Goal: Check status

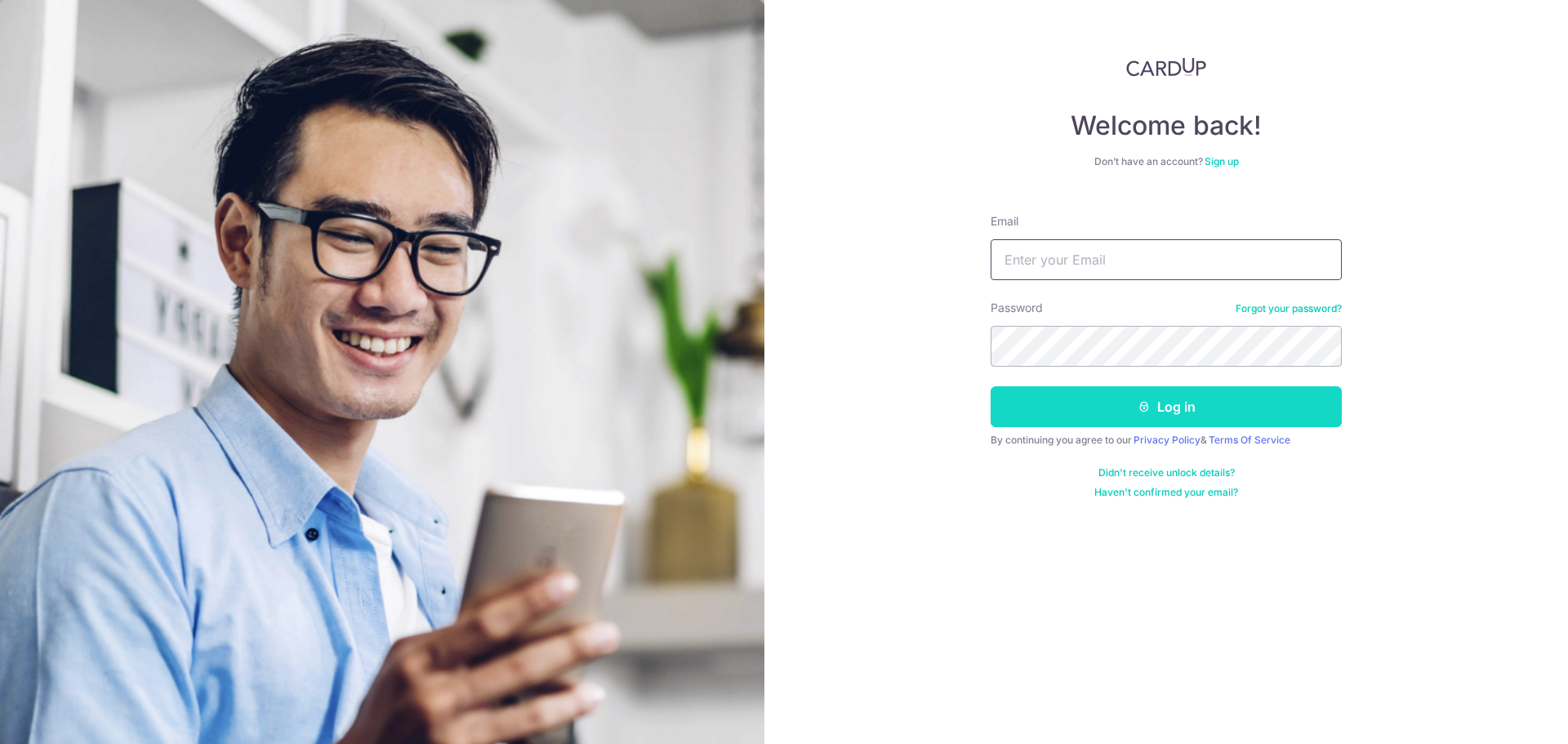
type input "[EMAIL_ADDRESS][DOMAIN_NAME]"
click at [1074, 413] on button "Log in" at bounding box center [1165, 407] width 351 height 41
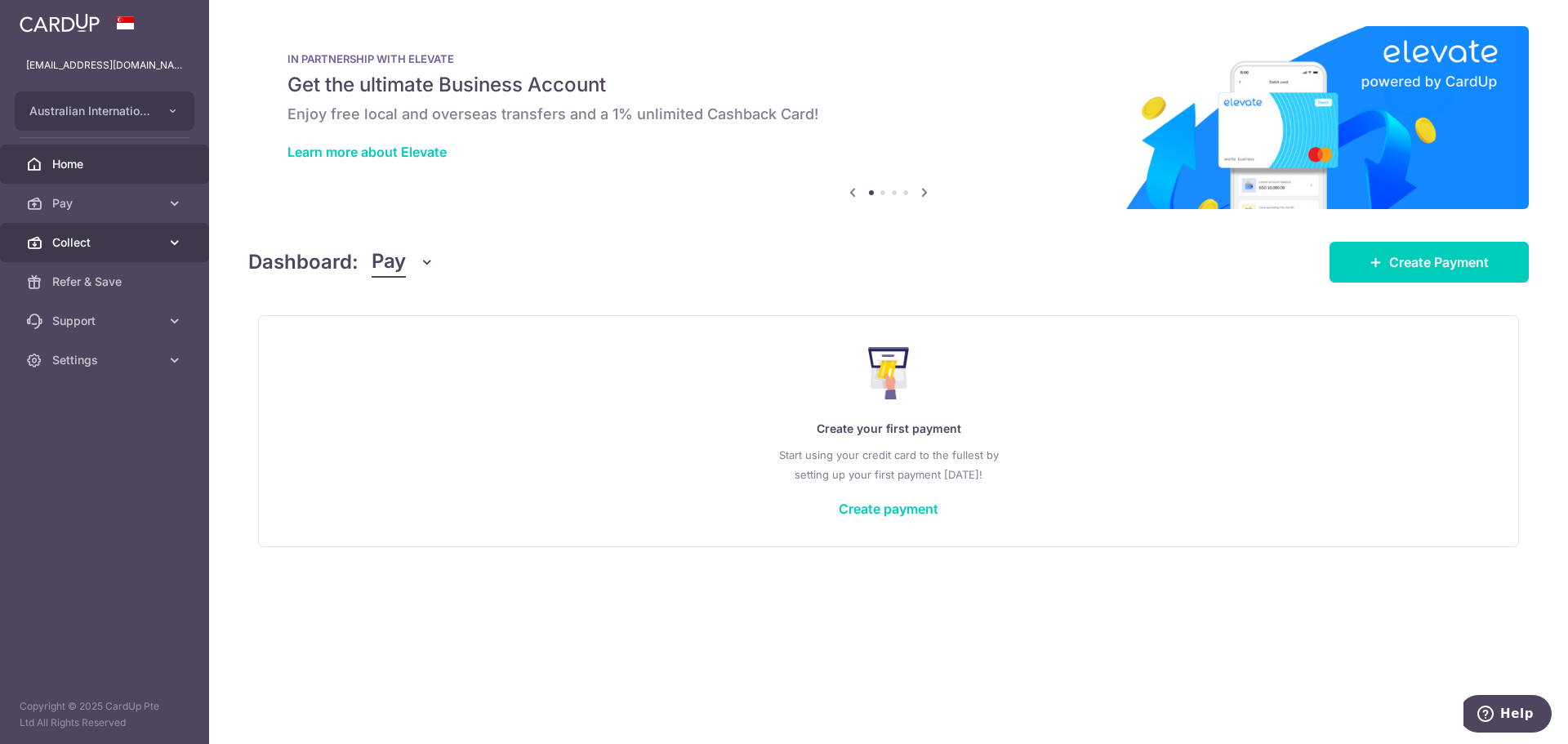
click at [193, 245] on link "Collect" at bounding box center [104, 243] width 209 height 39
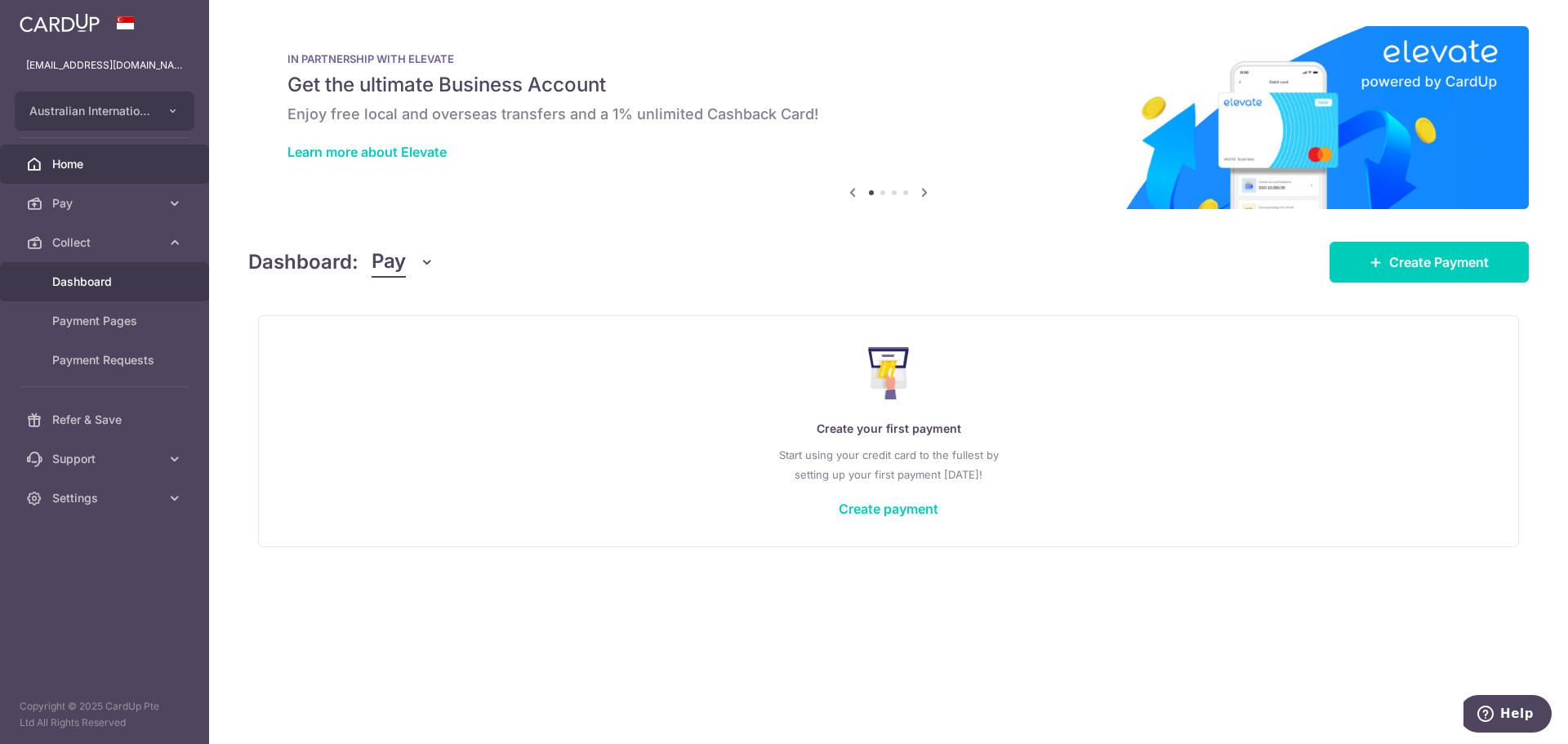
click at [109, 283] on span "Dashboard" at bounding box center [106, 281] width 108 height 16
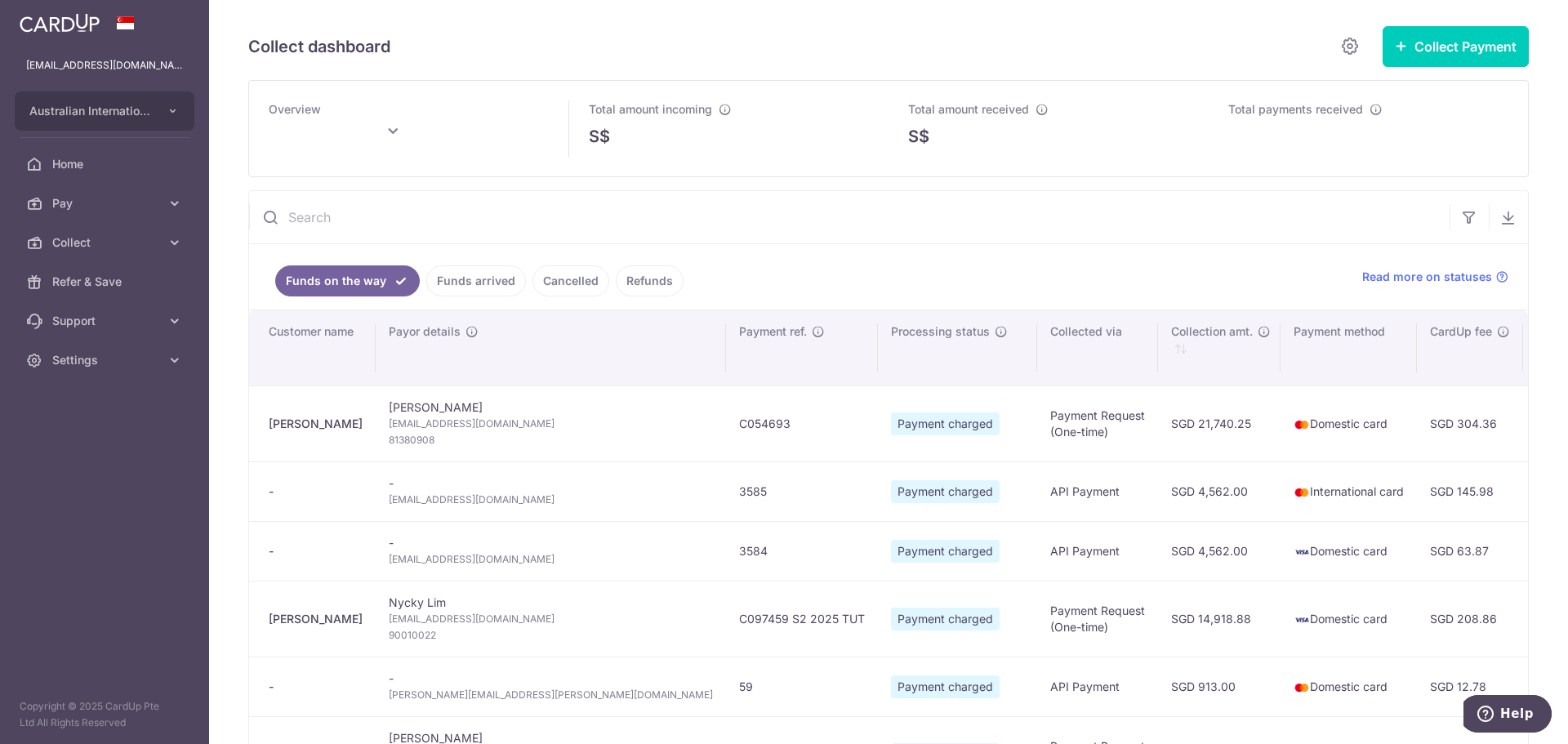
click at [413, 213] on input "text" at bounding box center [849, 217] width 1200 height 52
paste input "C011848"
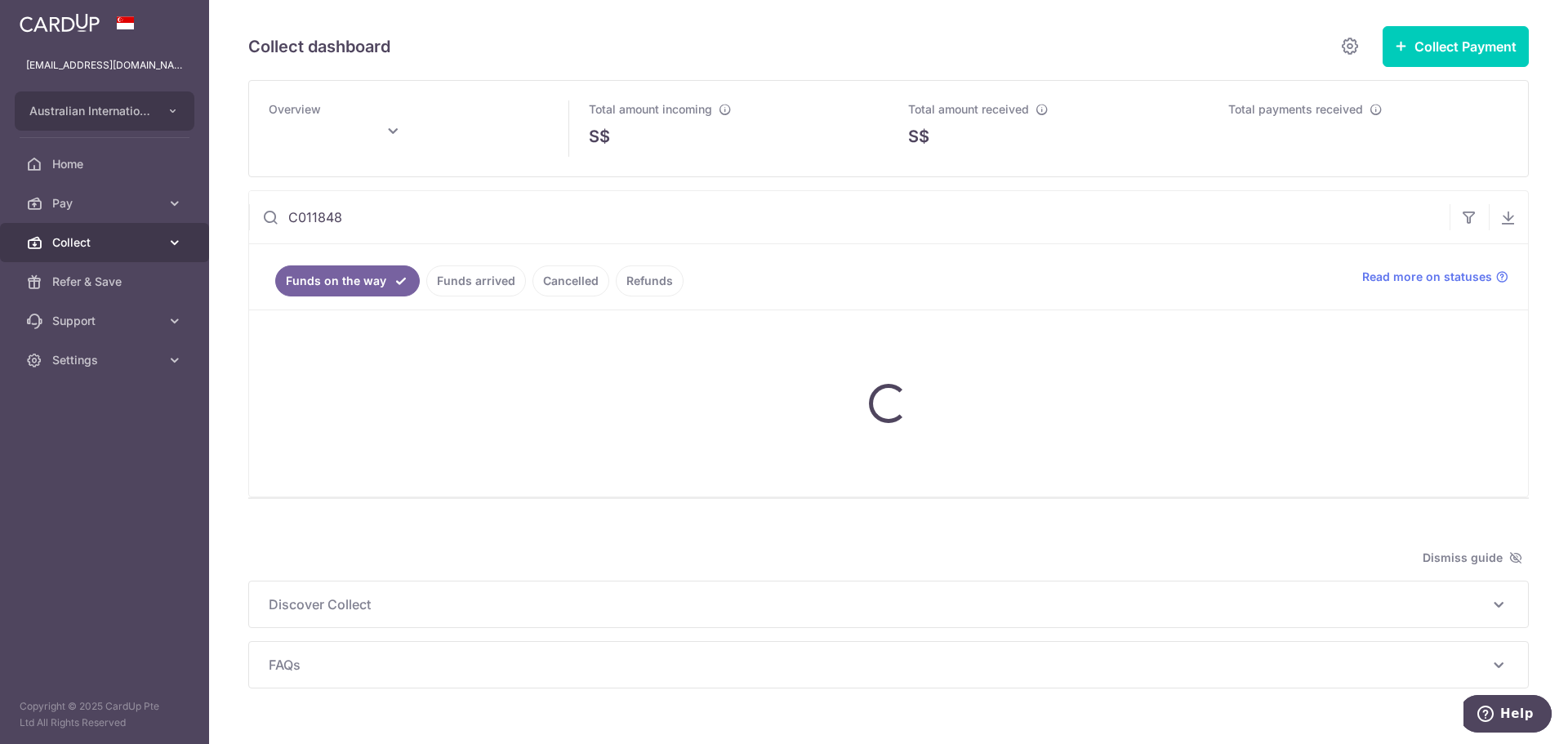
type input "C011848"
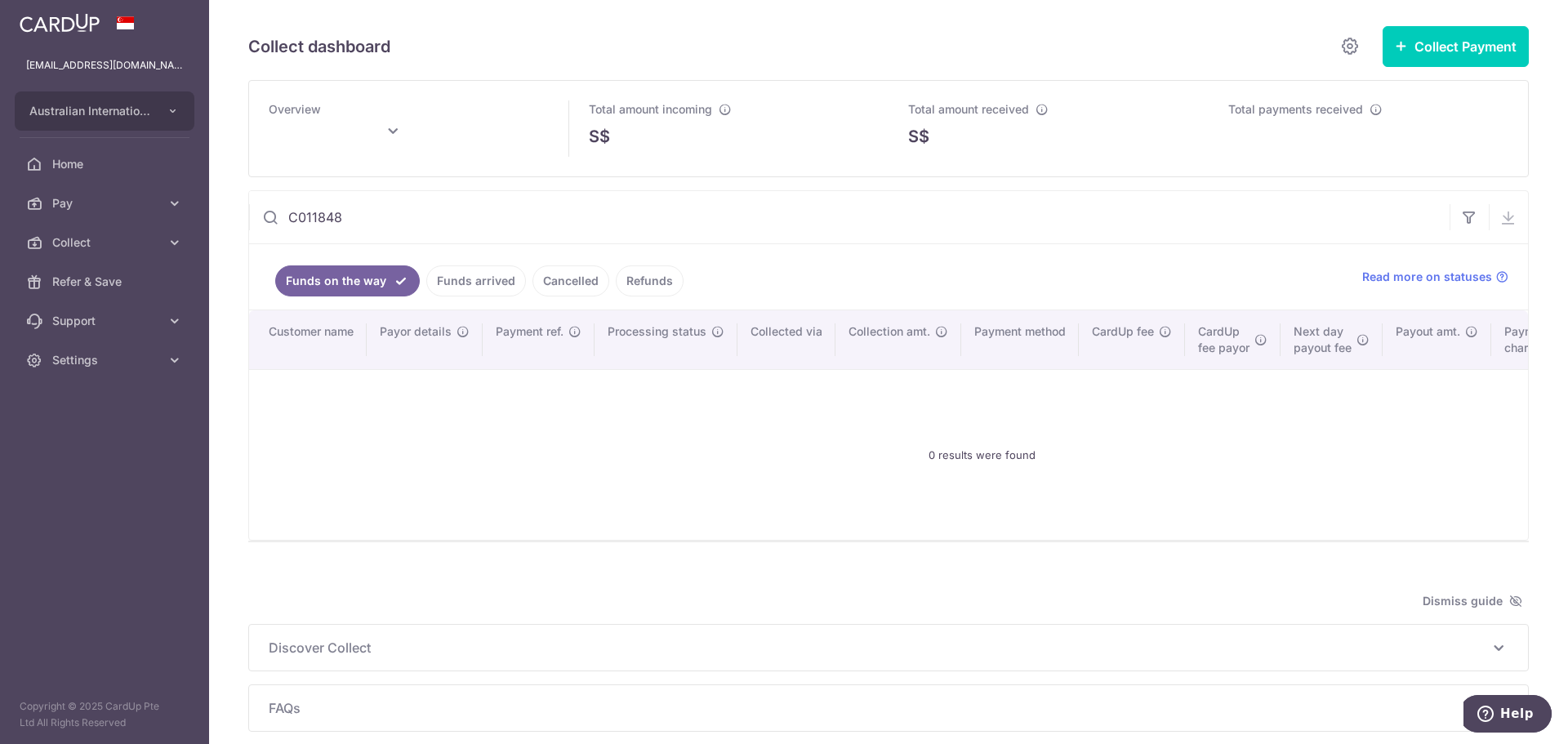
type input "October 2025"
click at [479, 283] on link "Funds arrived" at bounding box center [476, 280] width 99 height 31
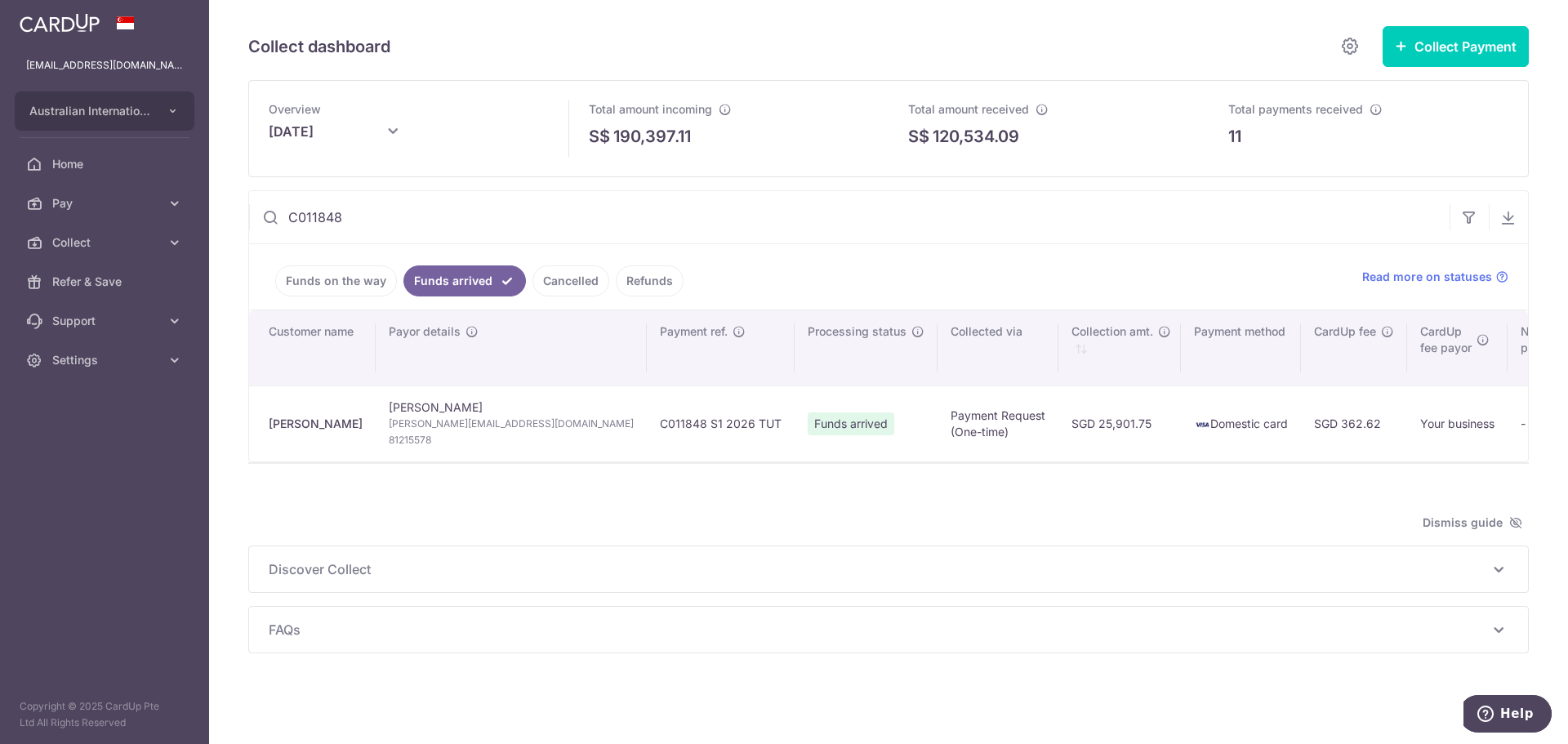
scroll to position [0, 78]
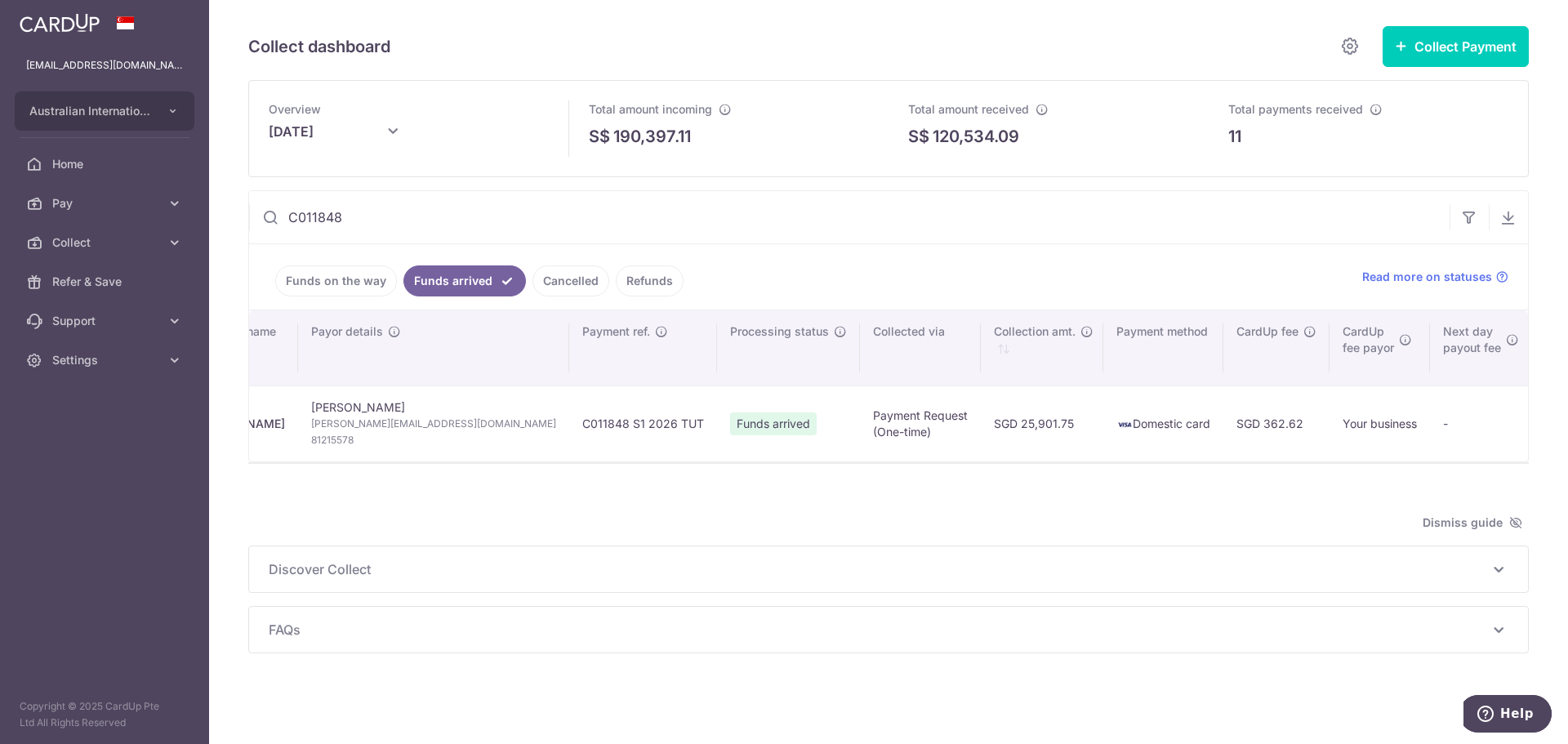
click at [417, 213] on input "C011848" at bounding box center [849, 217] width 1200 height 52
drag, startPoint x: 417, startPoint y: 213, endPoint x: 313, endPoint y: 203, distance: 104.5
click at [313, 203] on input "C011848" at bounding box center [849, 217] width 1200 height 52
paste input "3583"
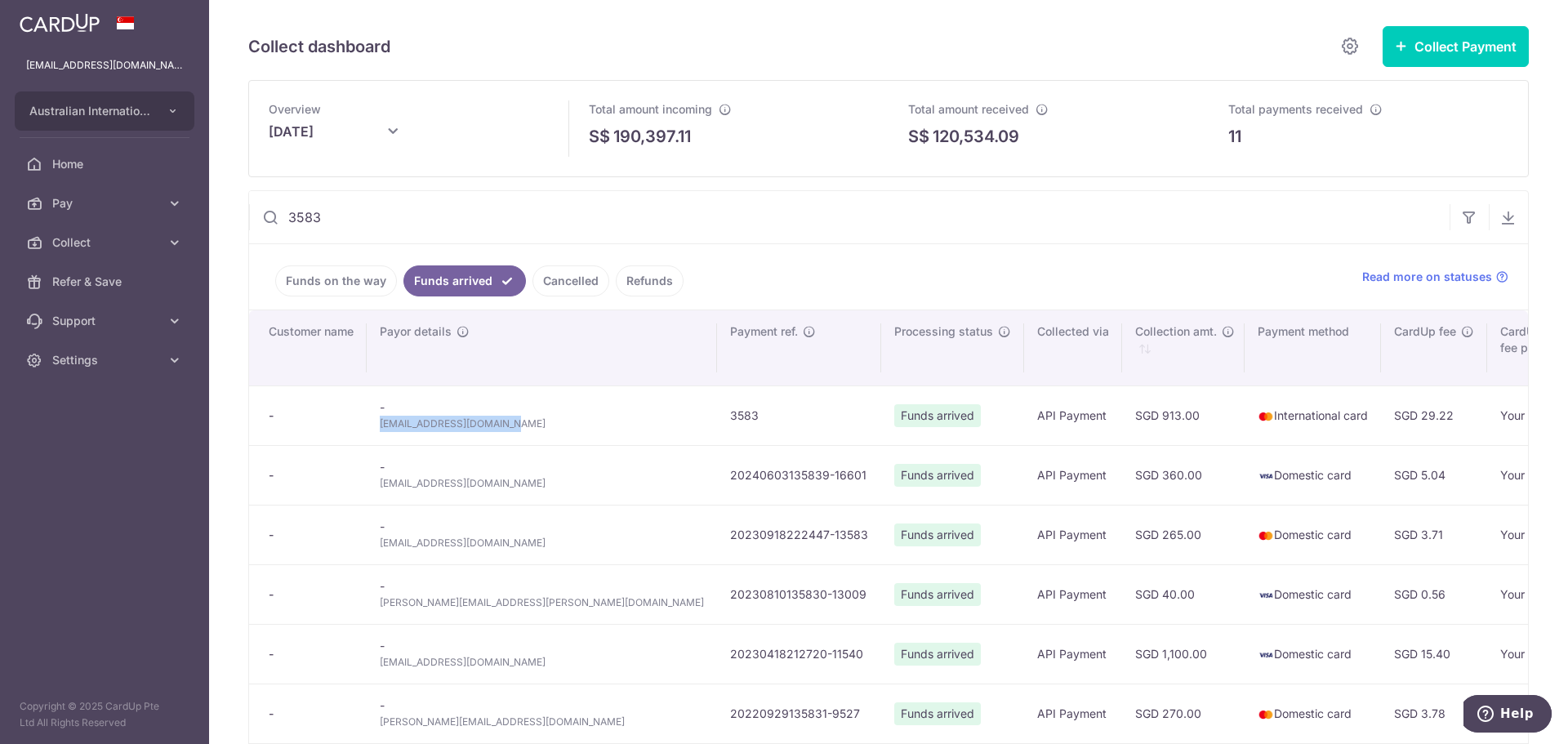
drag, startPoint x: 513, startPoint y: 426, endPoint x: 382, endPoint y: 424, distance: 131.0
click at [382, 424] on span "dennislong2113@gmail.com" at bounding box center [541, 424] width 324 height 16
copy span "dennislong2113@gmail.com"
click at [383, 218] on input "3583" at bounding box center [849, 217] width 1200 height 52
paste input "Max cameron"
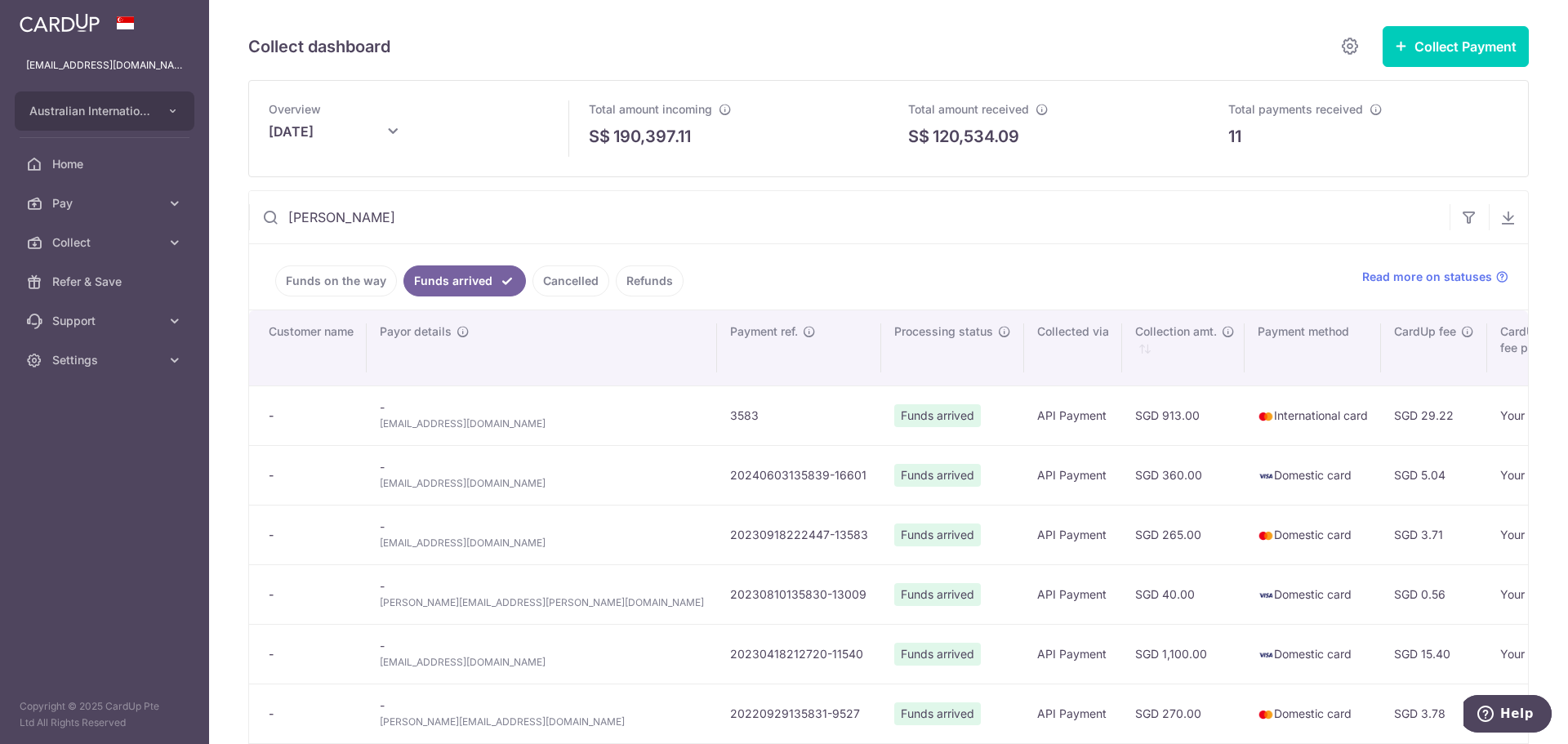
drag, startPoint x: 267, startPoint y: 217, endPoint x: 250, endPoint y: 217, distance: 17.0
click at [250, 217] on input "Max cameron" at bounding box center [849, 217] width 1200 height 52
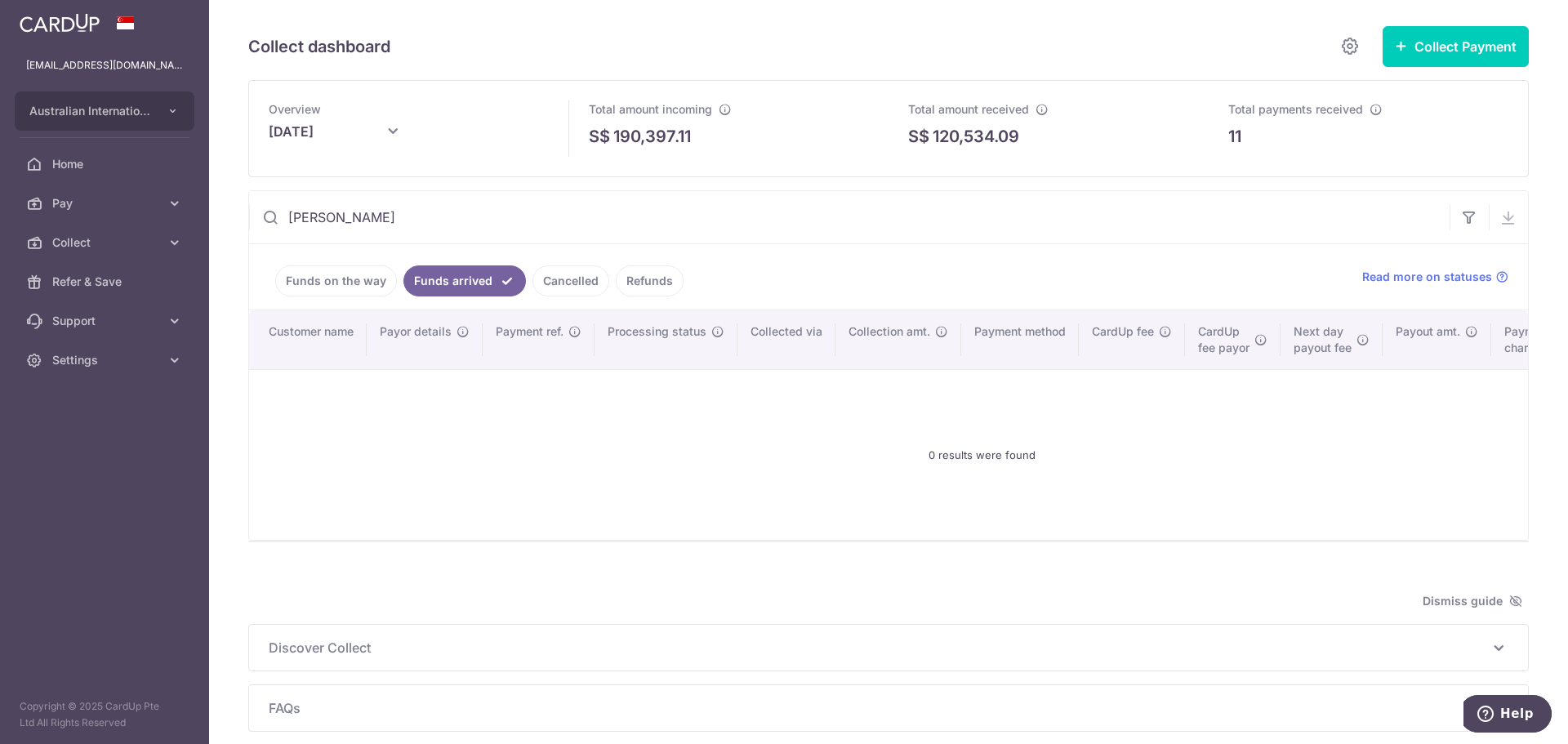
click at [560, 273] on link "Cancelled" at bounding box center [570, 280] width 77 height 31
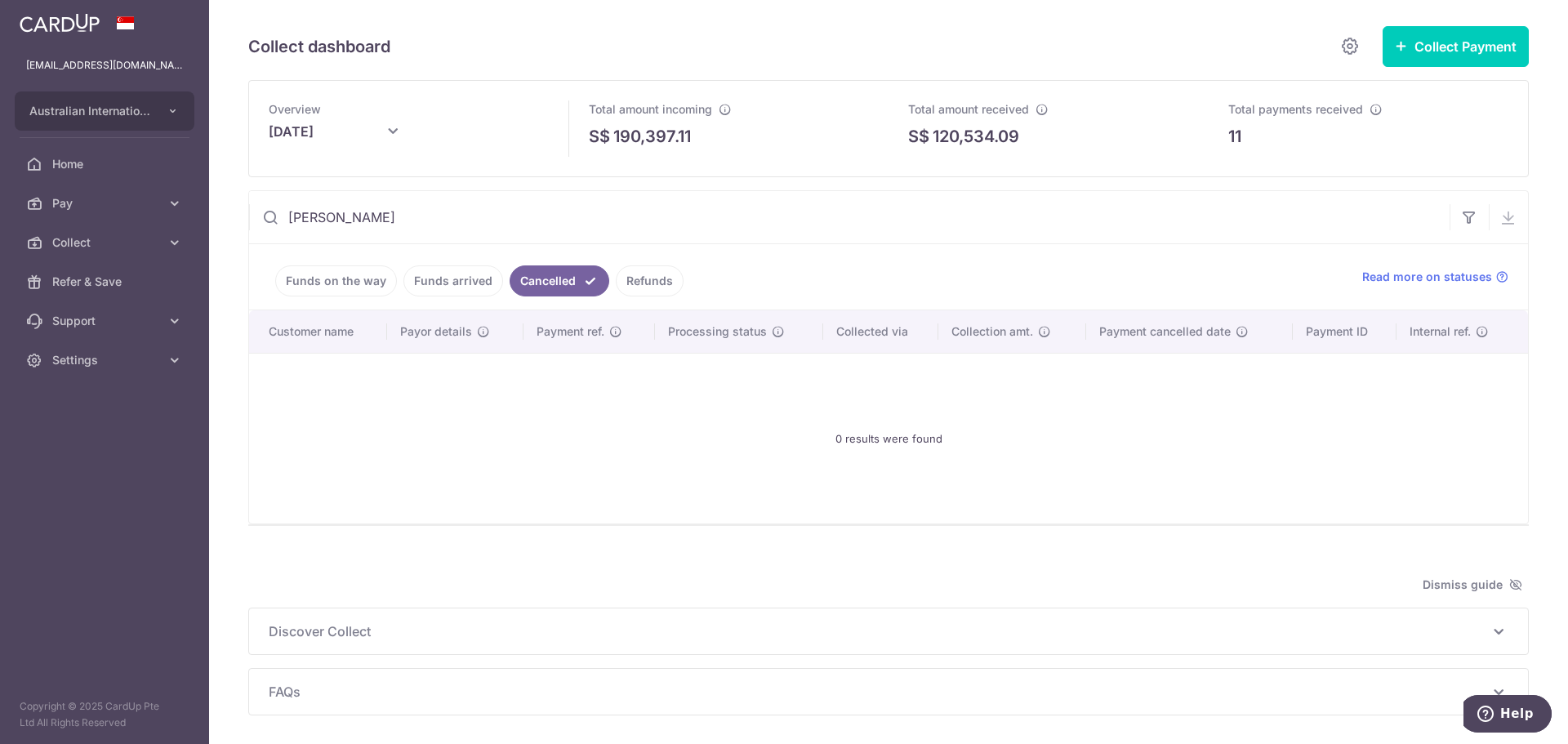
click at [373, 280] on link "Funds on the way" at bounding box center [336, 280] width 122 height 31
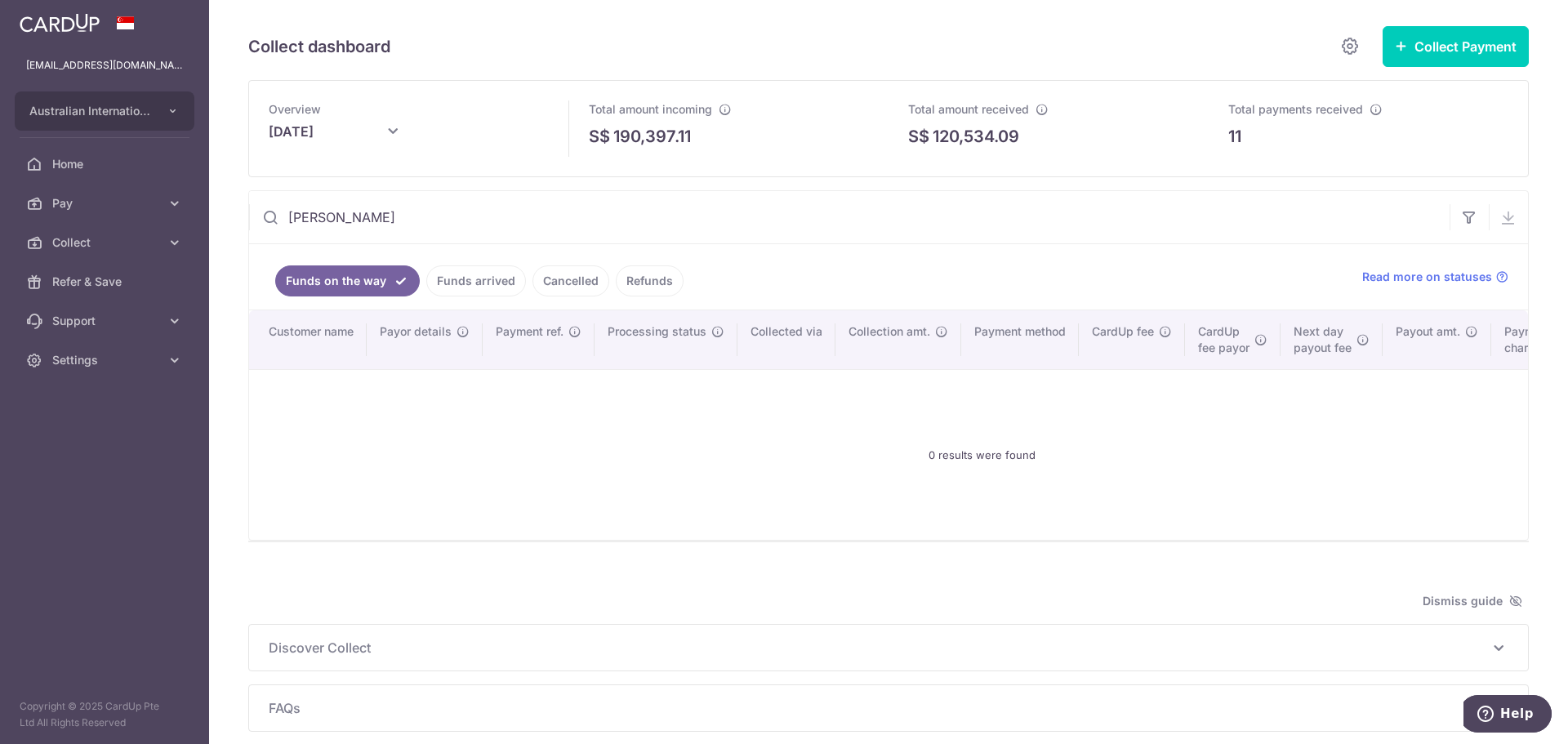
click at [481, 281] on link "Funds arrived" at bounding box center [476, 280] width 99 height 31
drag, startPoint x: 380, startPoint y: 218, endPoint x: 215, endPoint y: 220, distance: 165.0
click at [215, 220] on div "Collect dashboard Collect Payment Create request to collect payments Custom Pay…" at bounding box center [888, 372] width 1358 height 744
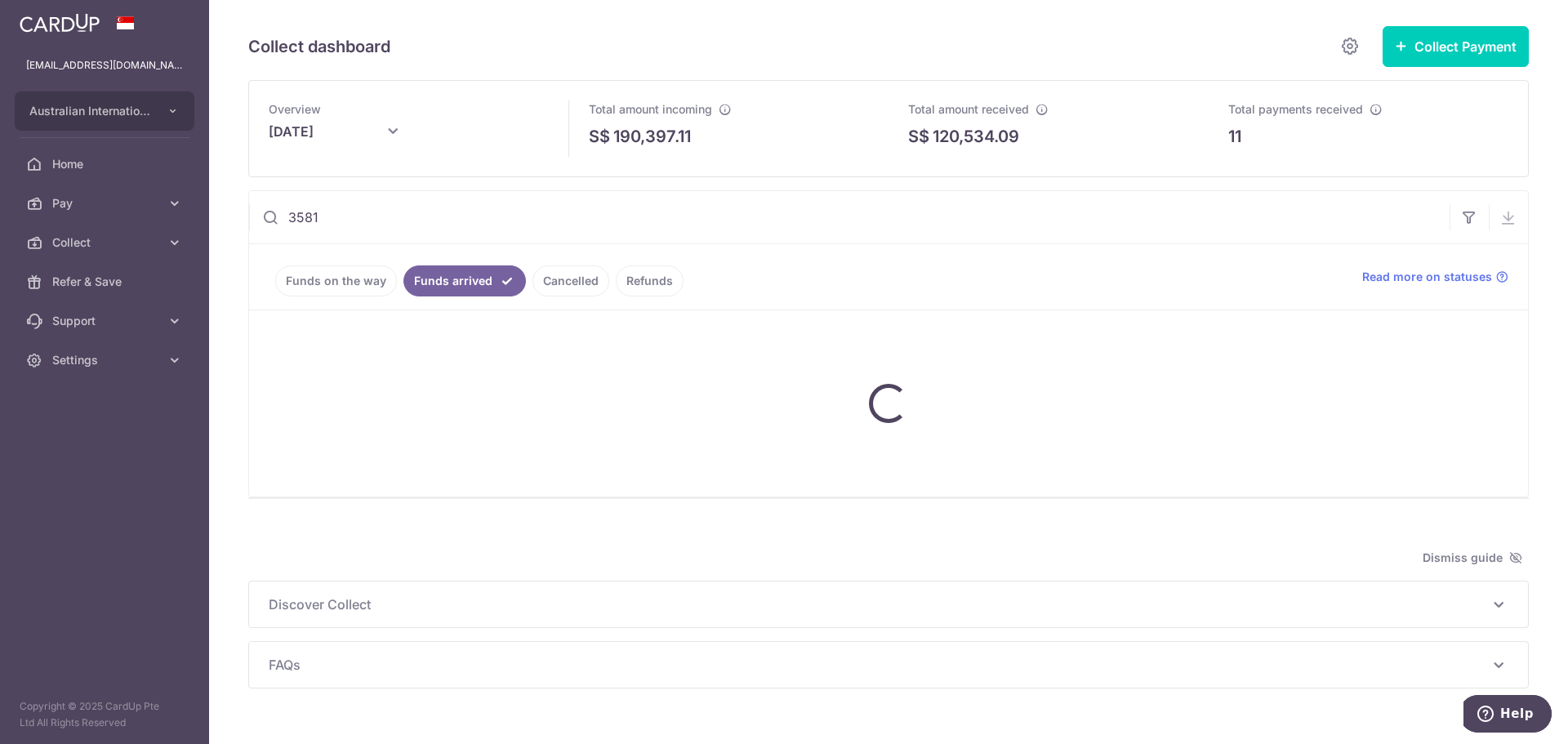
type input "3581"
